Goal: Task Accomplishment & Management: Use online tool/utility

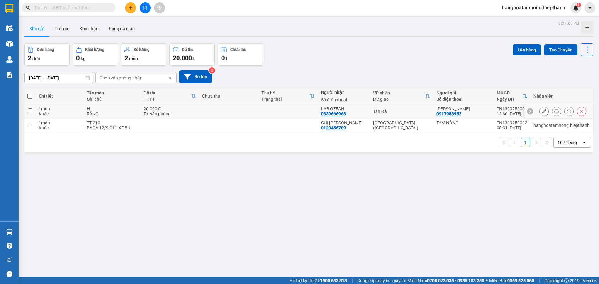
click at [555, 110] on button at bounding box center [556, 111] width 9 height 11
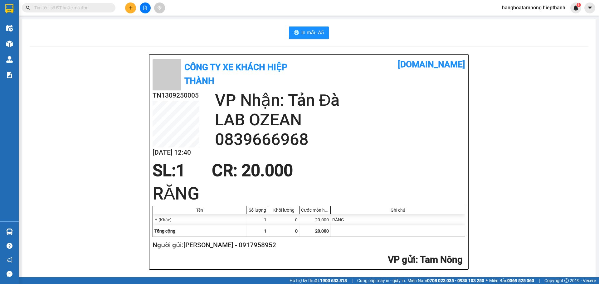
click at [308, 39] on div "In mẫu A5 Công Ty xe khách HIỆP THÀNH [DOMAIN_NAME] TN1309250005 [DATE] 12:40 V…" at bounding box center [308, 155] width 573 height 273
click at [314, 35] on span "In mẫu A5" at bounding box center [312, 33] width 22 height 8
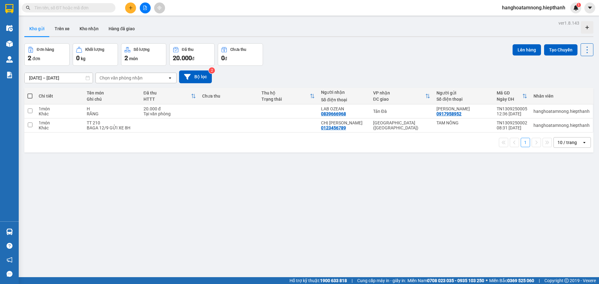
click at [523, 220] on div "ver 1.8.143 Kho gửi Trên xe Kho nhận Hàng đã giao Đơn hàng 2 đơn Khối lượng 0 k…" at bounding box center [309, 161] width 574 height 284
click at [90, 27] on button "Kho nhận" at bounding box center [89, 28] width 29 height 15
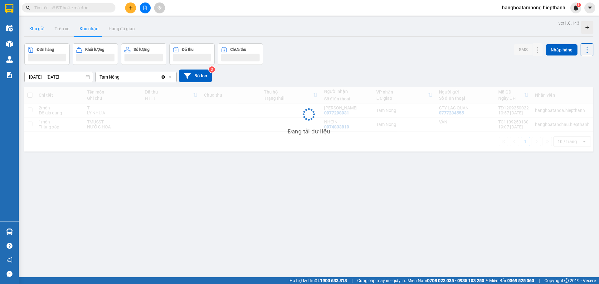
click at [42, 28] on button "Kho gửi" at bounding box center [36, 28] width 25 height 15
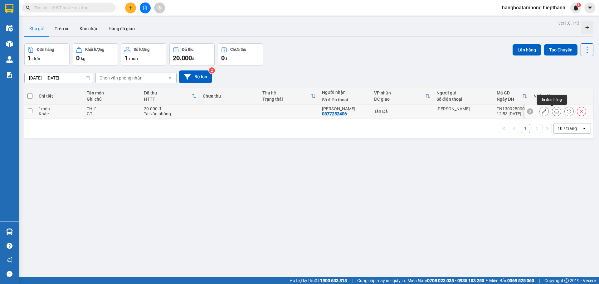
click at [554, 109] on icon at bounding box center [556, 111] width 4 height 4
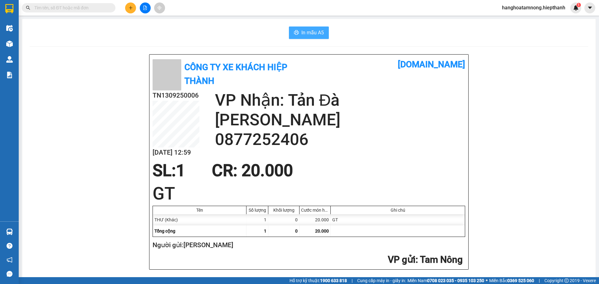
click at [308, 30] on span "In mẫu A5" at bounding box center [312, 33] width 22 height 8
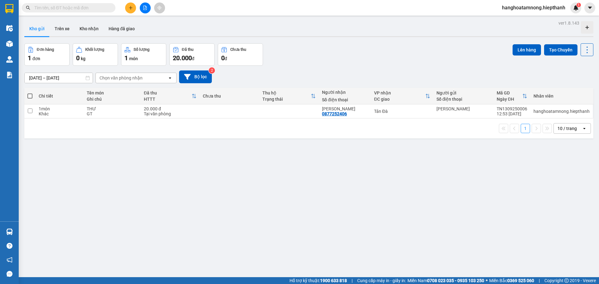
click at [311, 62] on div "Đơn hàng 1 đơn Khối lượng 0 kg Số lượng 1 món Đã thu 20.000 đ Chưa thu 0 đ Lên …" at bounding box center [308, 54] width 569 height 22
